Goal: Task Accomplishment & Management: Use online tool/utility

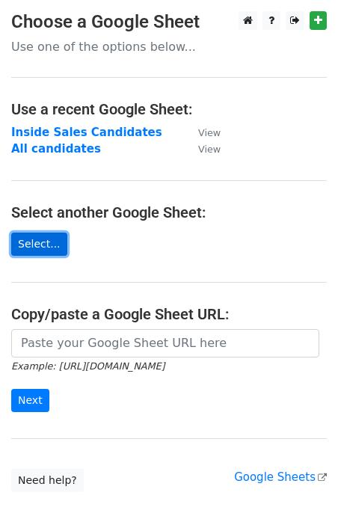
click at [37, 244] on link "Select..." at bounding box center [39, 243] width 56 height 23
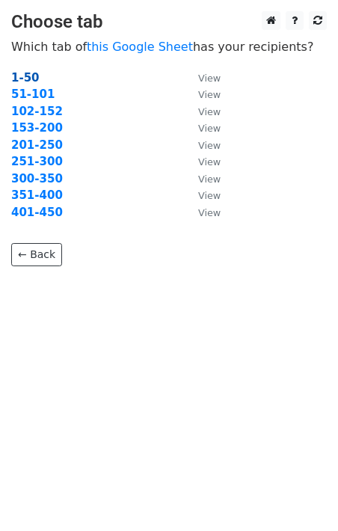
click at [28, 75] on strong "1-50" at bounding box center [25, 77] width 28 height 13
